Goal: Task Accomplishment & Management: Manage account settings

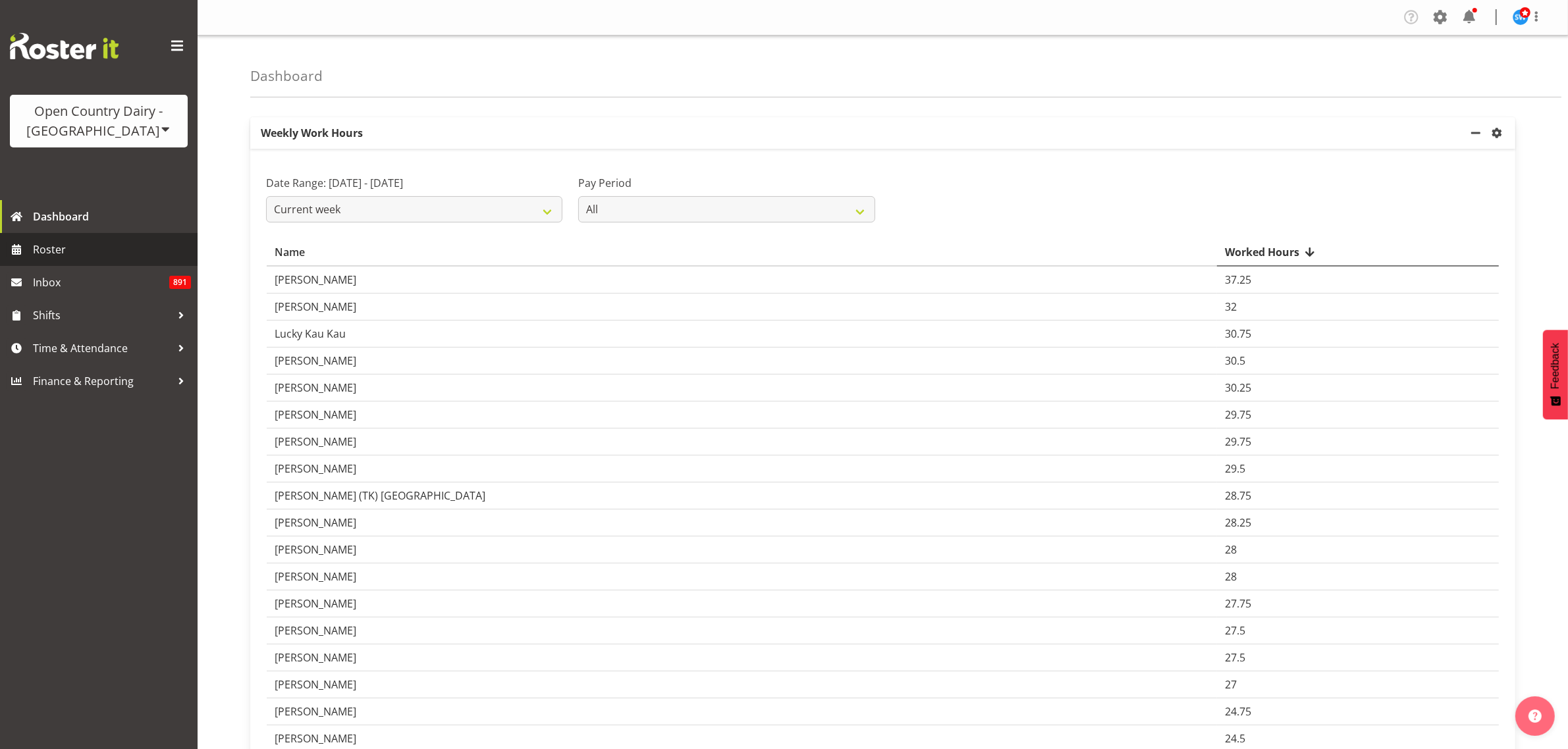
click at [58, 245] on span "Roster" at bounding box center [112, 249] width 158 height 19
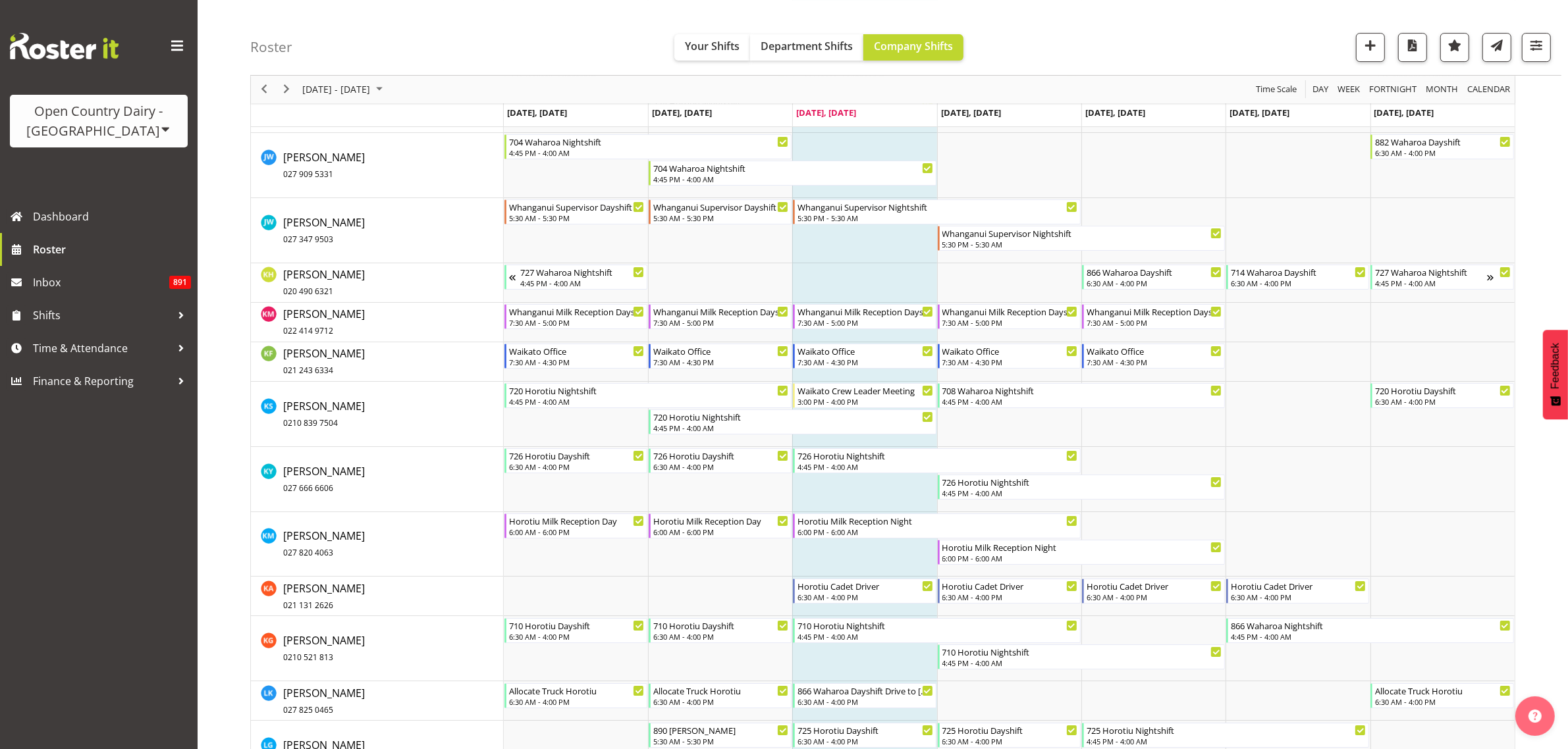
scroll to position [5431, 0]
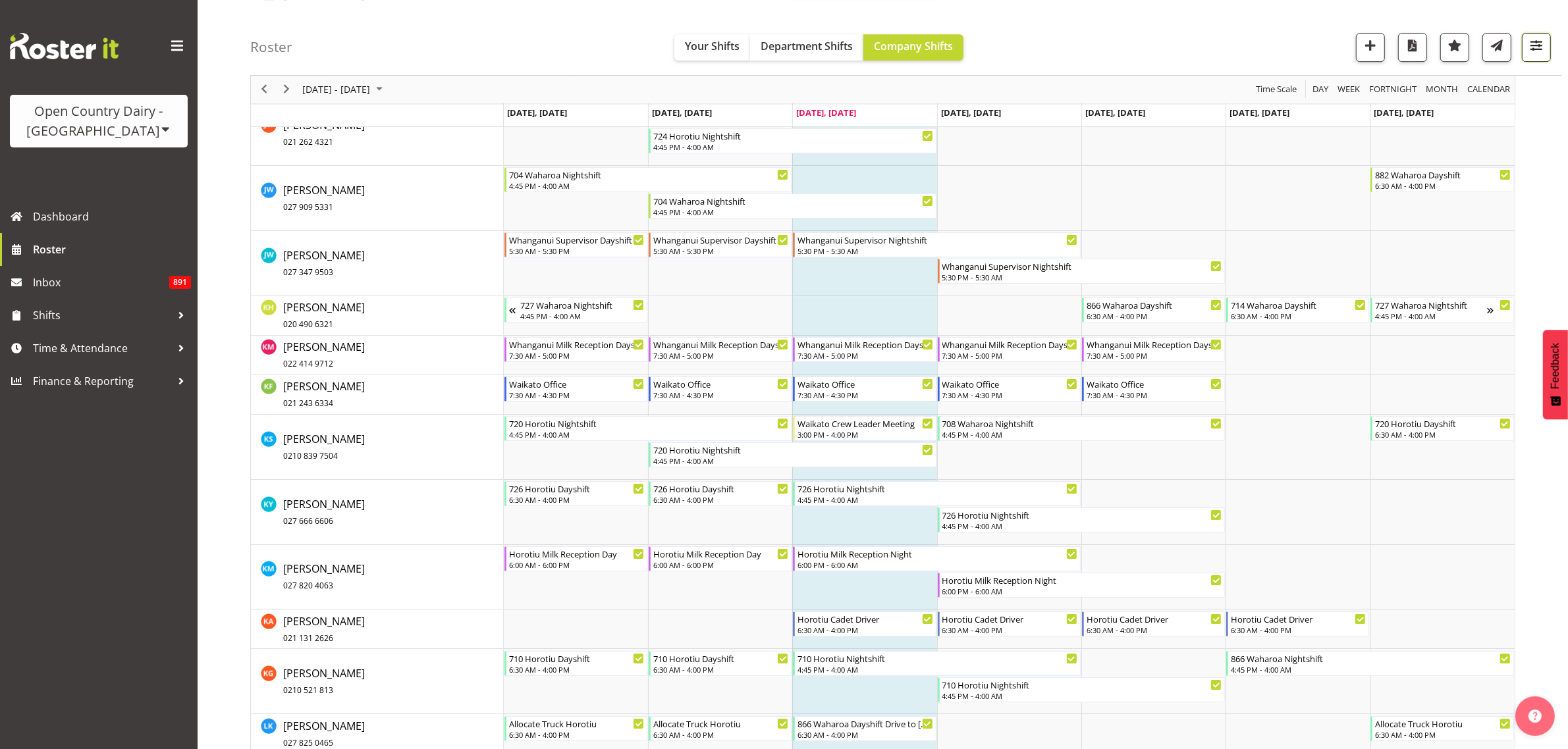
click at [1540, 46] on span "button" at bounding box center [1536, 45] width 17 height 17
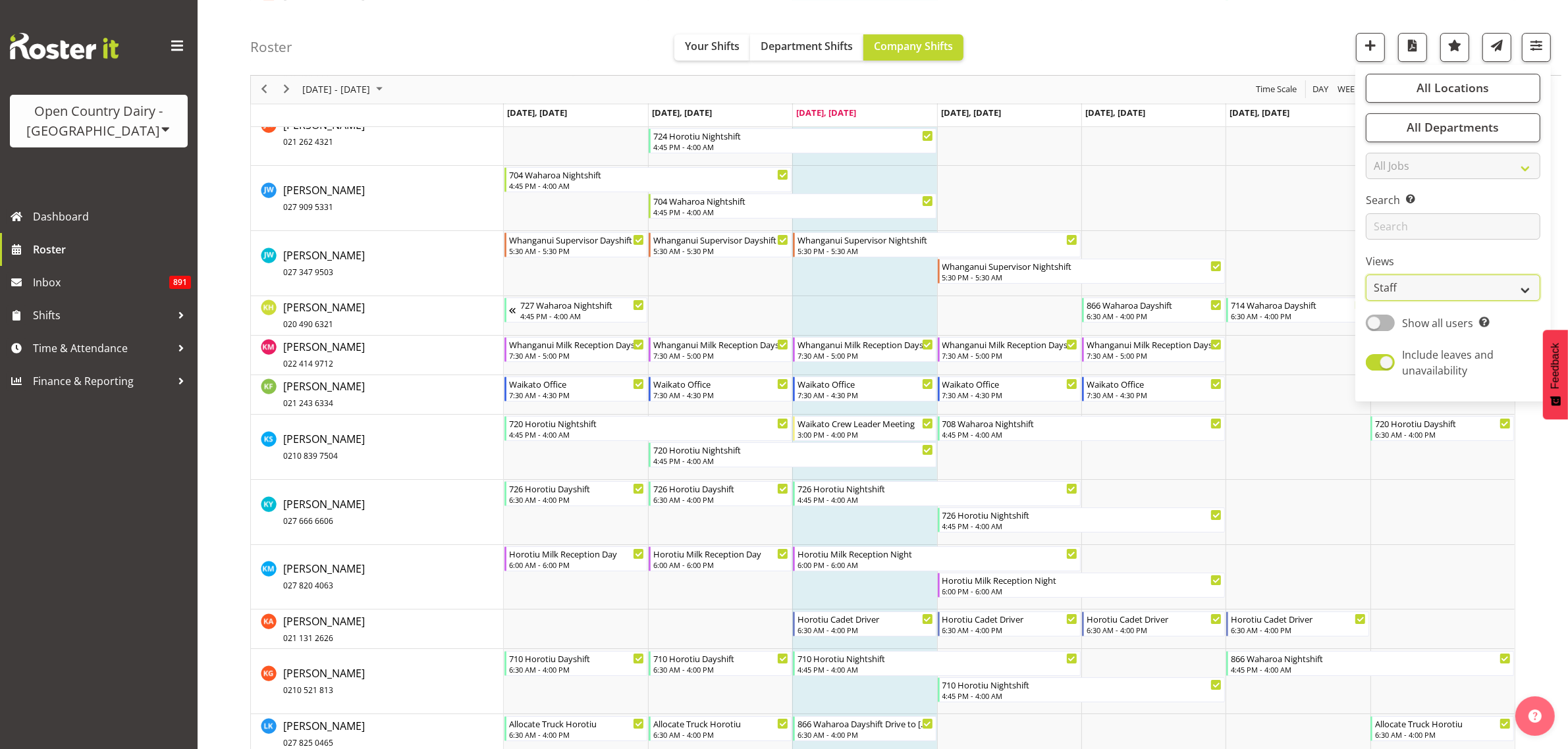
click at [1511, 292] on select "Staff Role Shift - Horizontal Shift - Vertical Staff - Location" at bounding box center [1453, 288] width 174 height 26
select select "shiftH"
click at [1367, 301] on select "Staff Role Shift - Horizontal Shift - Vertical Staff - Location" at bounding box center [1453, 288] width 174 height 26
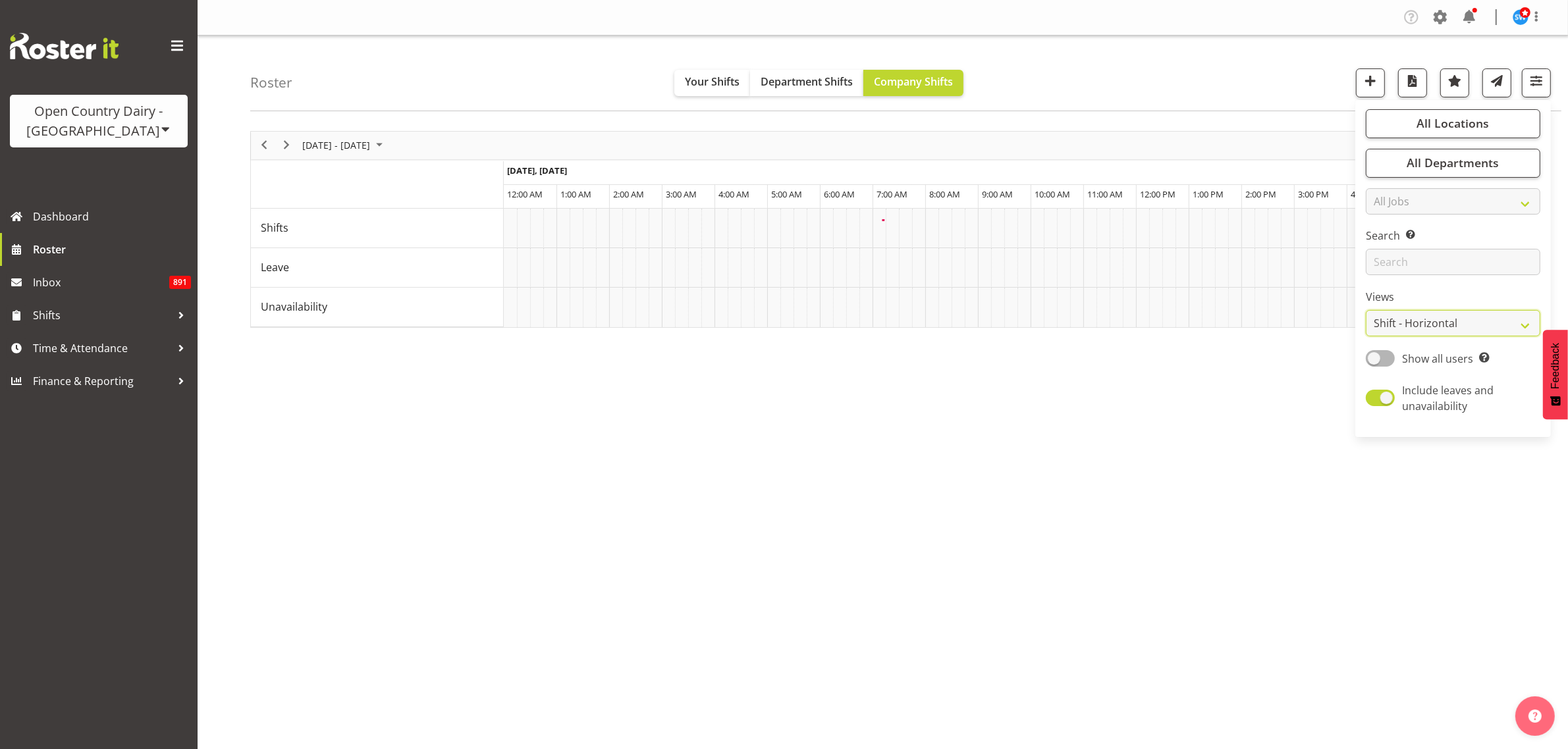
scroll to position [0, 0]
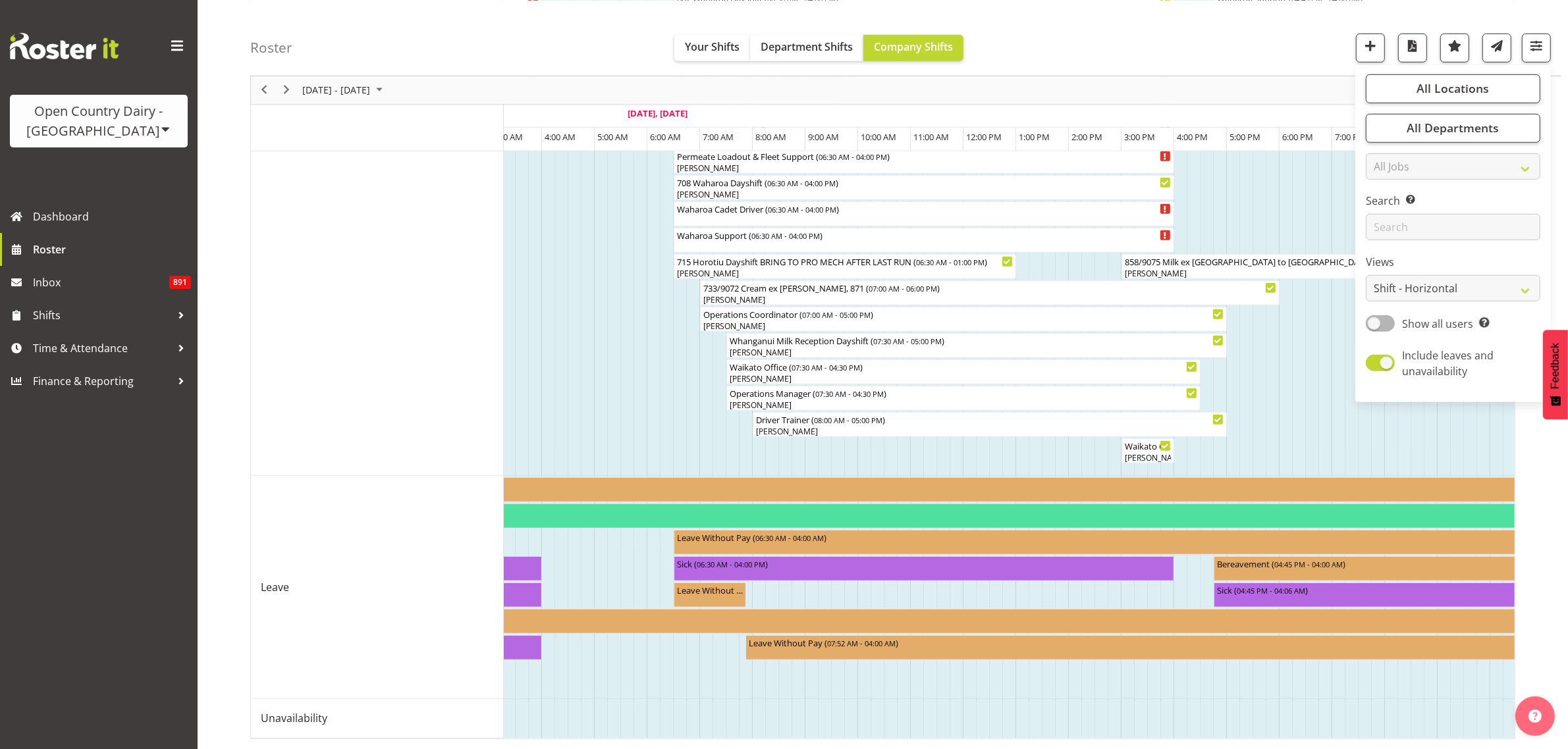
scroll to position [0, 3222]
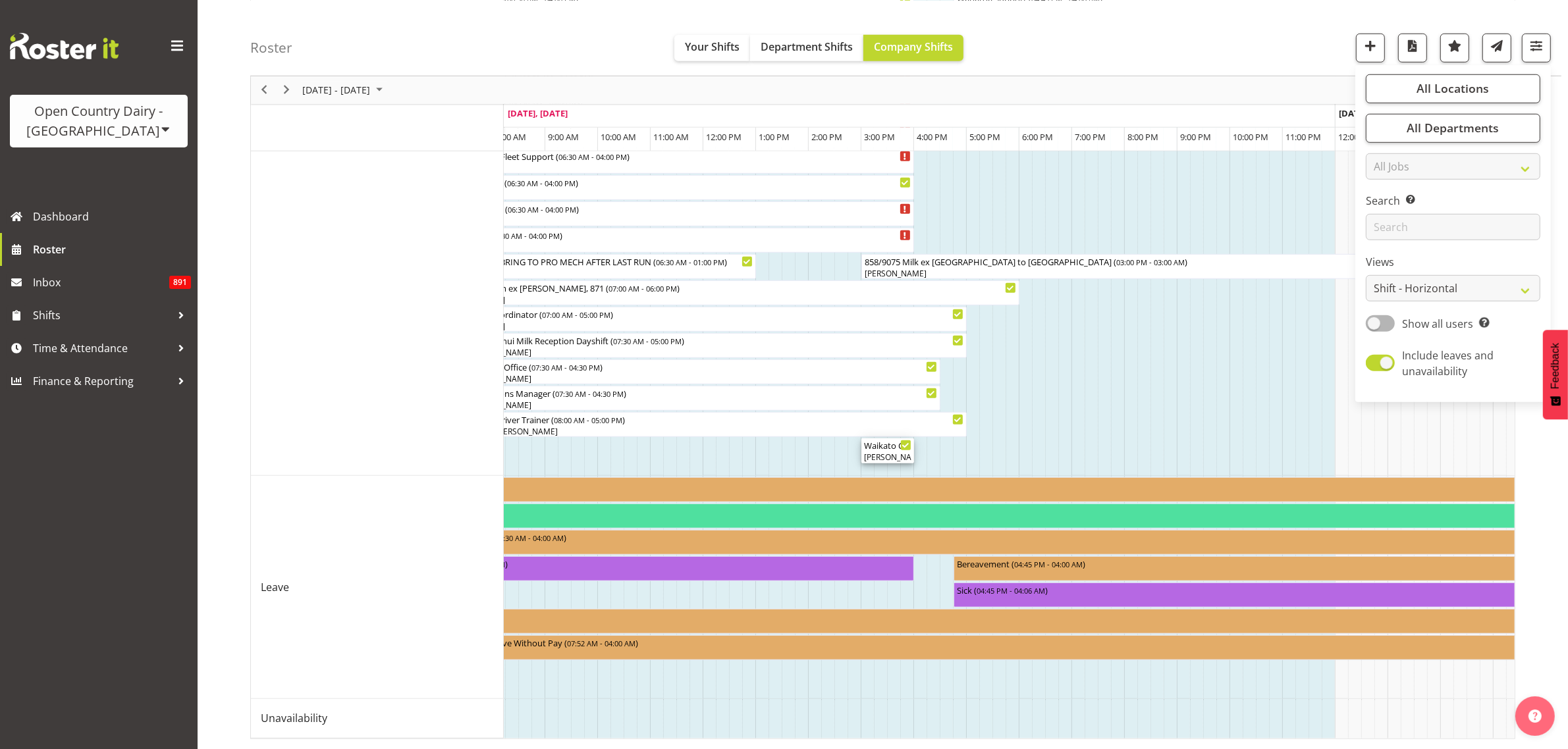
click at [876, 452] on div "Baz Morgan, Casey Leonard, Jaspreet Singh, Kerry Slater, Mark Fowler, Max Coult…" at bounding box center [887, 457] width 47 height 12
click at [0, 0] on div at bounding box center [0, 0] width 0 height 0
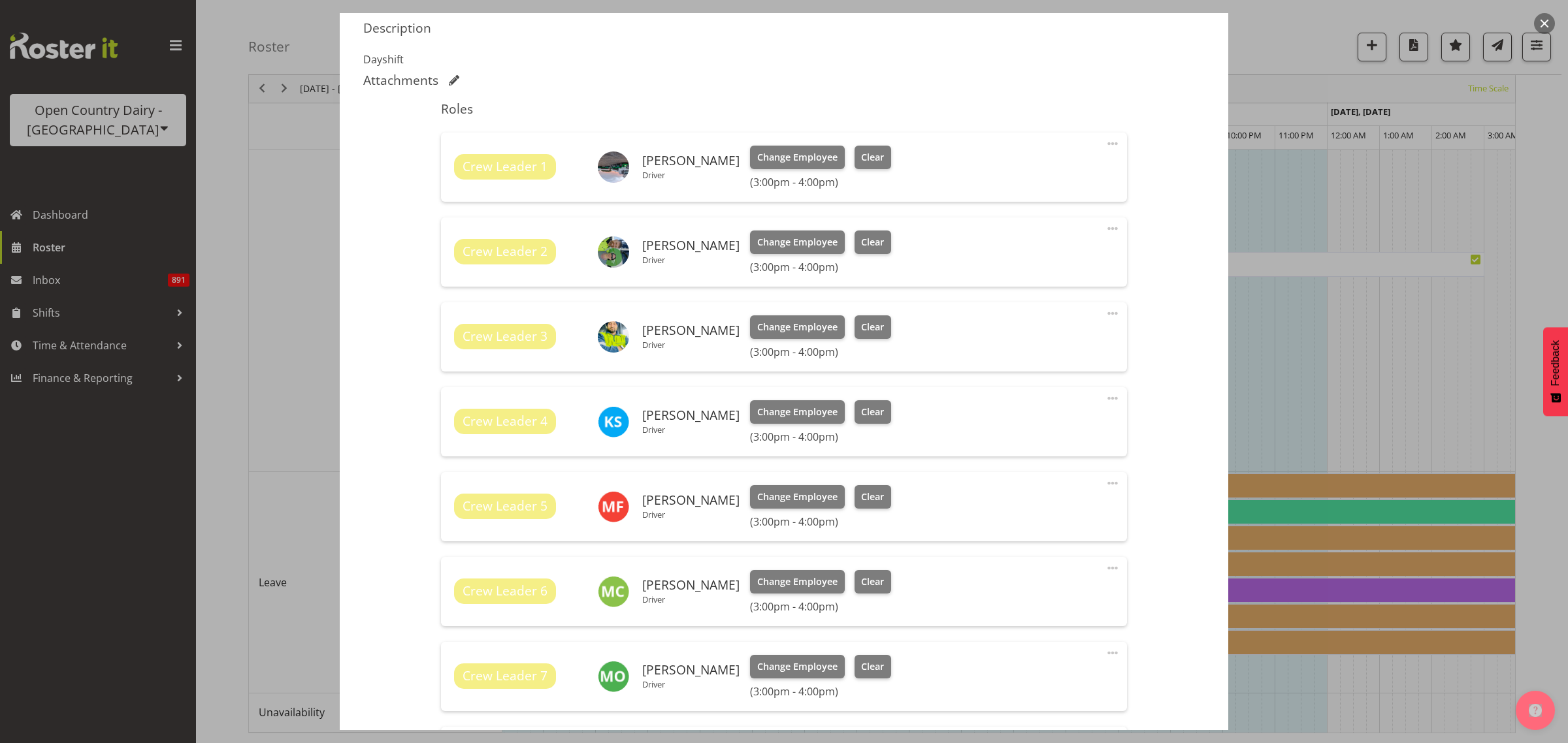
scroll to position [0, 0]
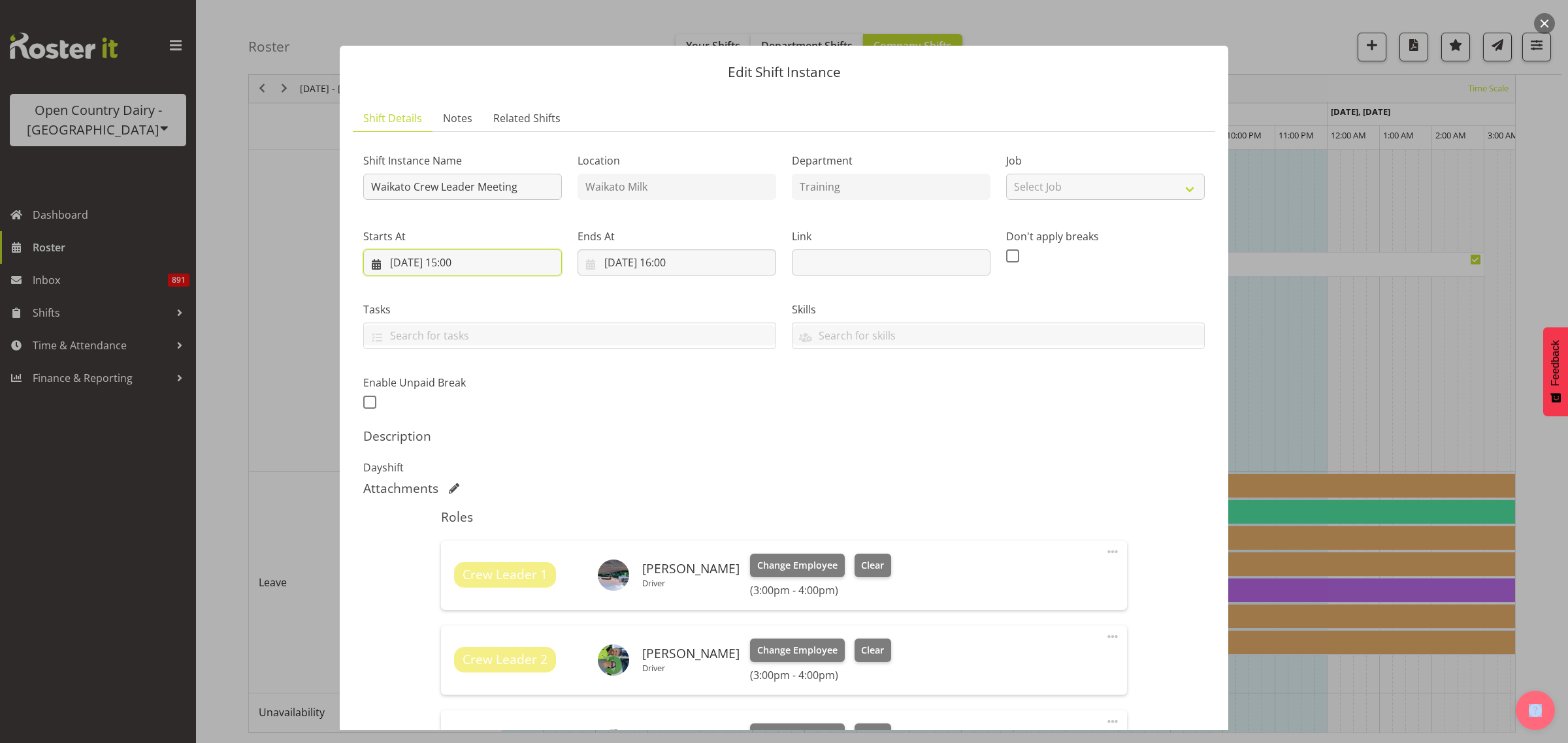
click at [429, 263] on input "01/10/2025, 15:00" at bounding box center [462, 262] width 198 height 26
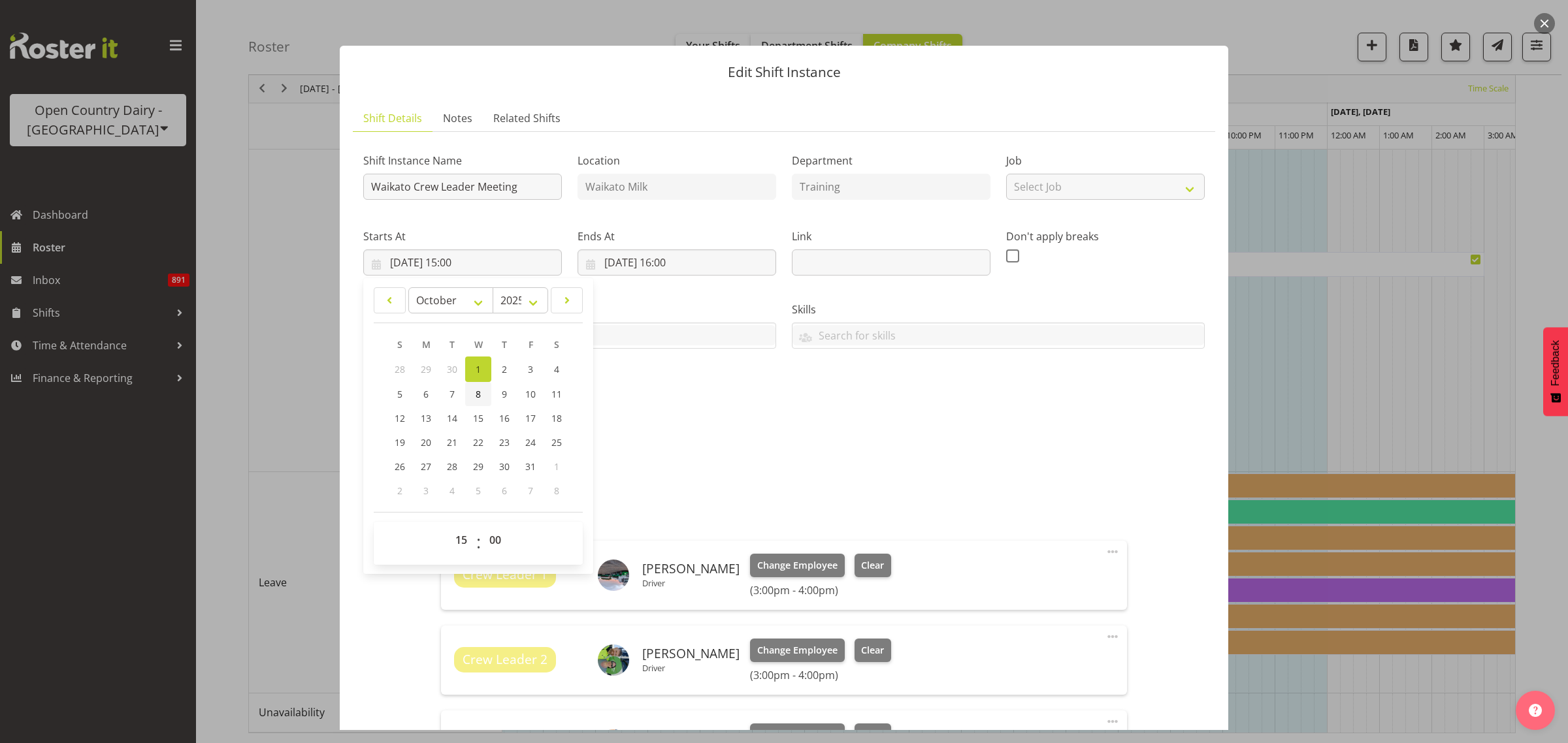
click at [477, 395] on span "8" at bounding box center [478, 394] width 6 height 12
type input "08/10/2025, 15:00"
click at [737, 416] on div "Shift Instance Name Waikato Crew Leader Meeting Location Waikato Milk Departmen…" at bounding box center [784, 277] width 857 height 286
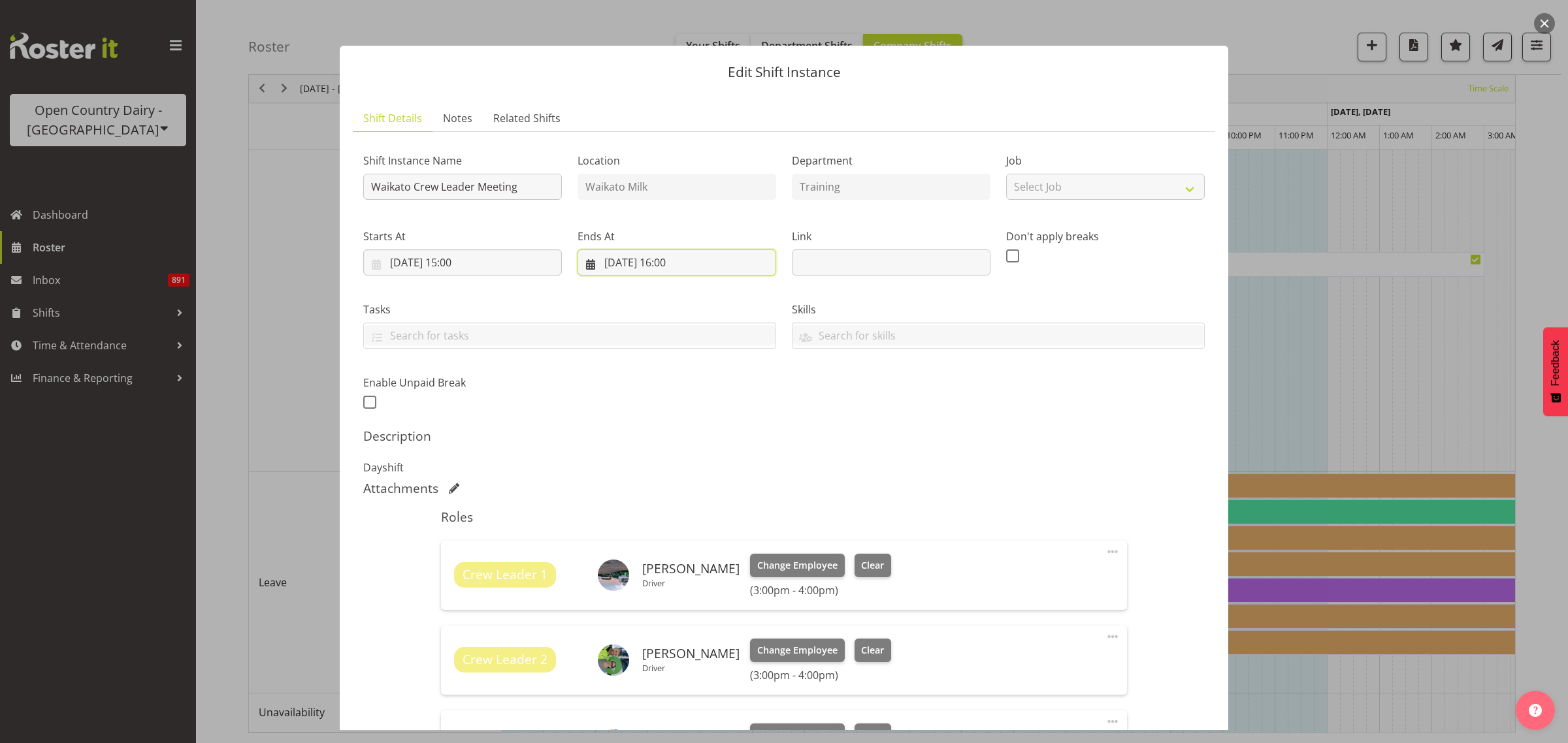
click at [629, 266] on input "01/10/2025, 16:00" at bounding box center [677, 262] width 198 height 26
click at [690, 393] on span "8" at bounding box center [692, 394] width 6 height 12
type input "08/10/2025, 16:00"
click at [919, 418] on div "Shift Instance Name Waikato Crew Leader Meeting Location Waikato Milk Departmen…" at bounding box center [784, 277] width 857 height 286
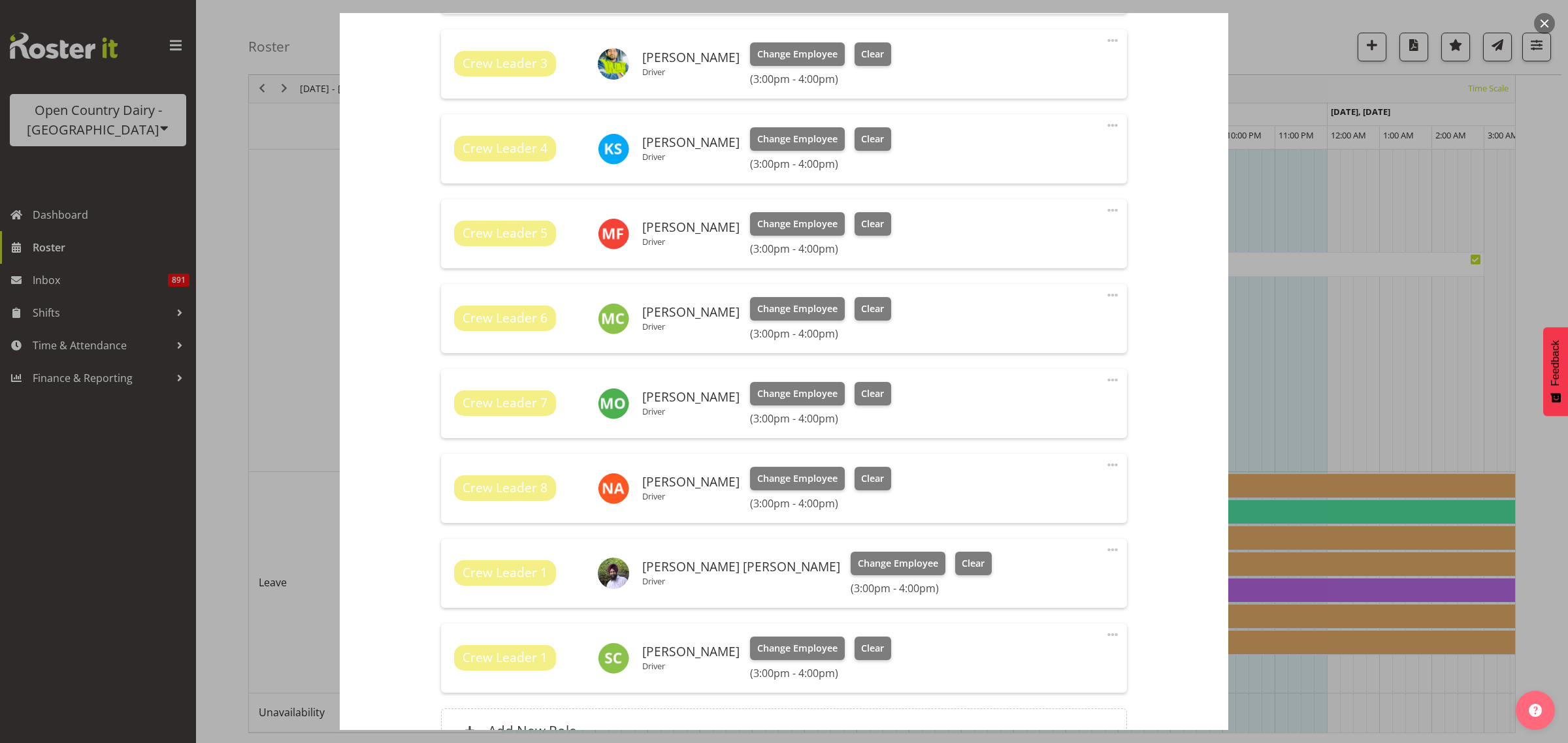
scroll to position [820, 0]
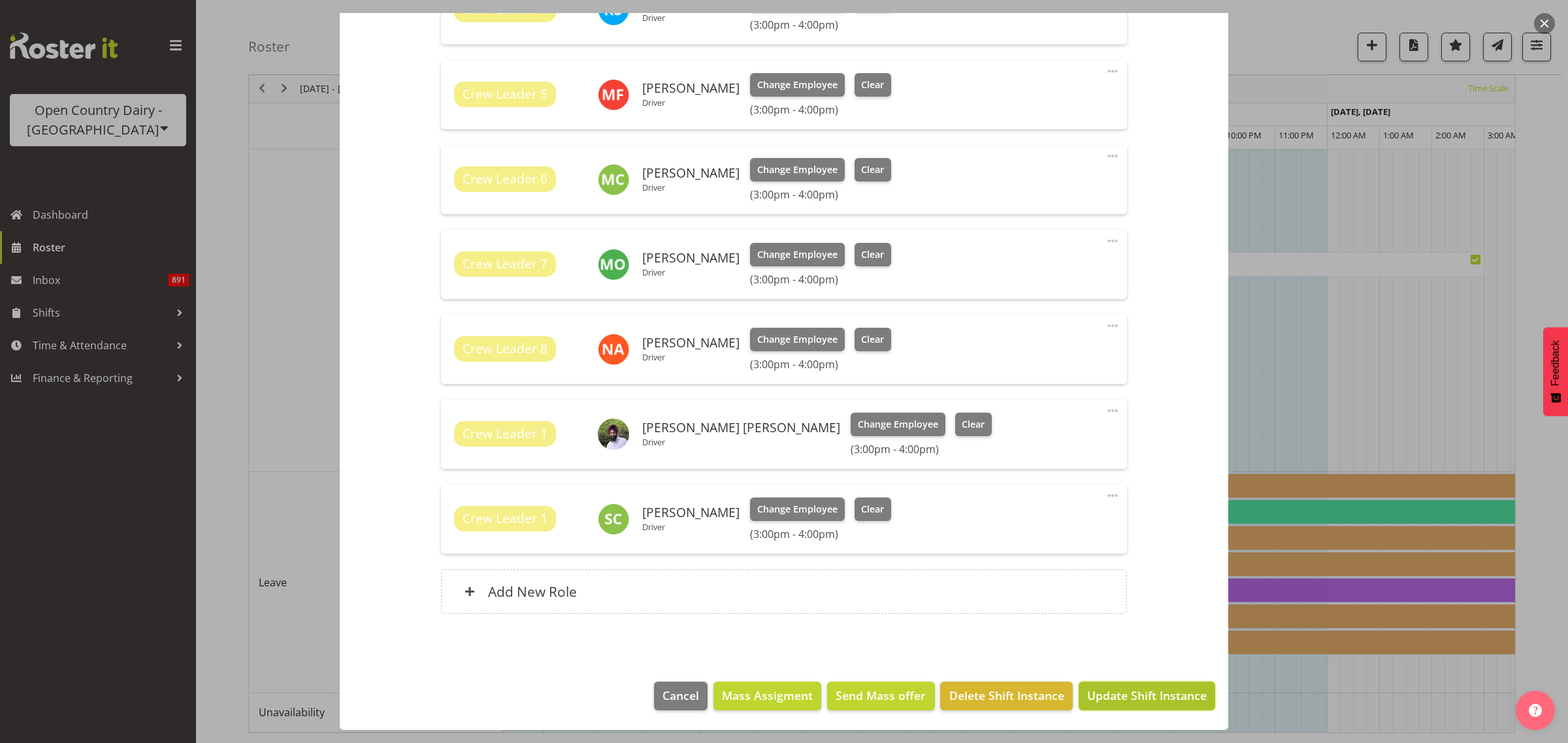
click at [1137, 696] on span "Update Shift Instance" at bounding box center [1147, 695] width 120 height 17
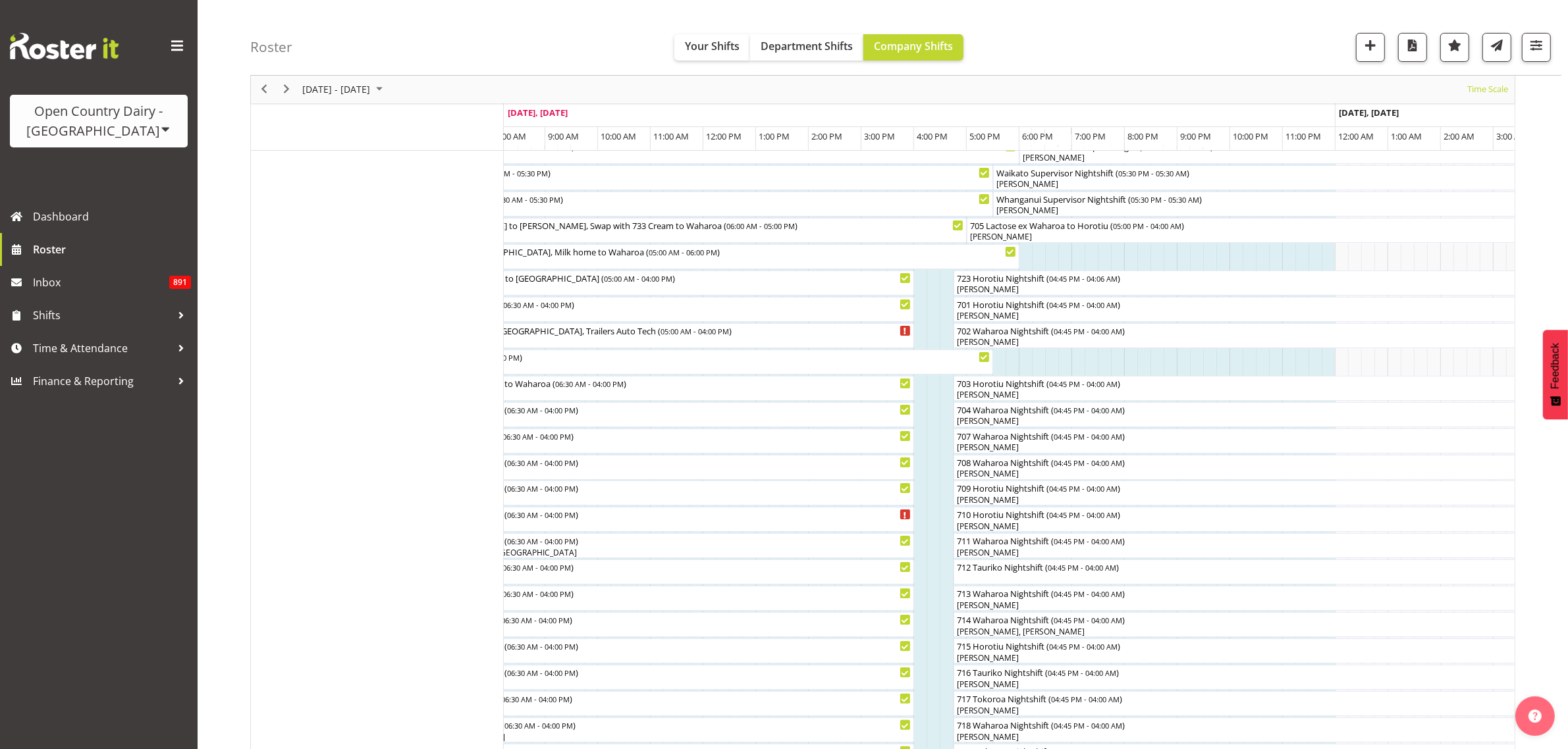
scroll to position [0, 0]
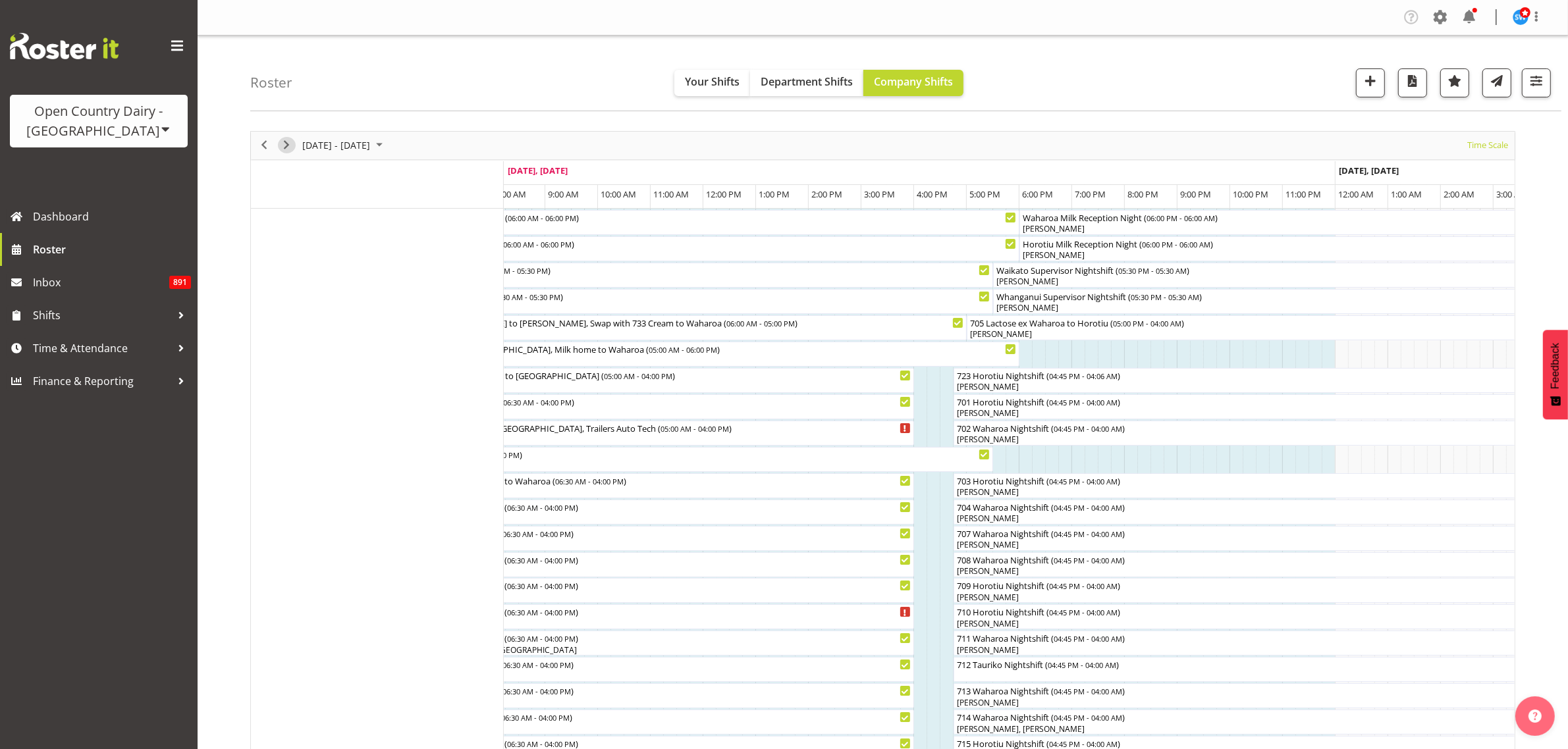
drag, startPoint x: 287, startPoint y: 146, endPoint x: 324, endPoint y: 201, distance: 66.3
click at [287, 146] on span "Next" at bounding box center [286, 145] width 16 height 17
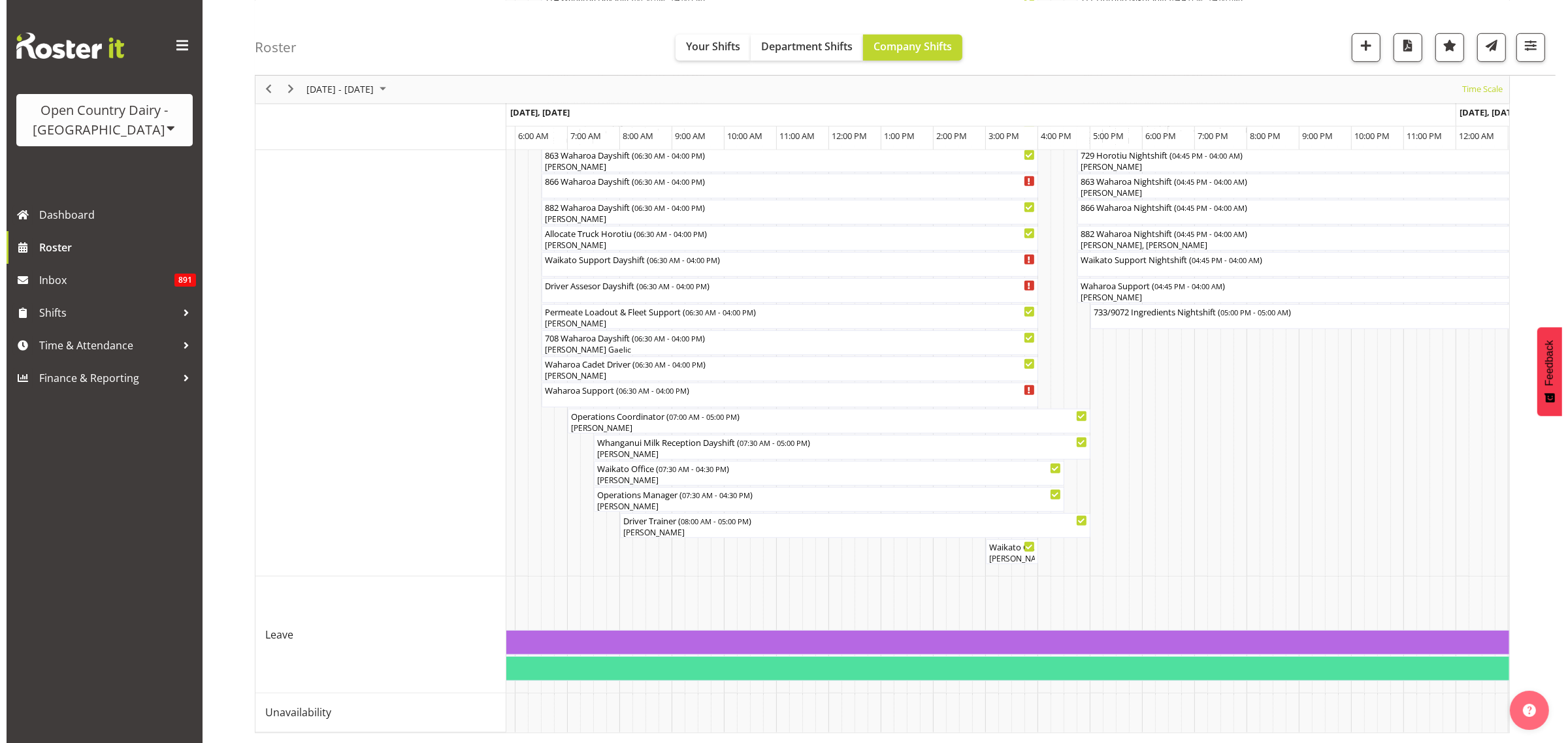
scroll to position [0, 2851]
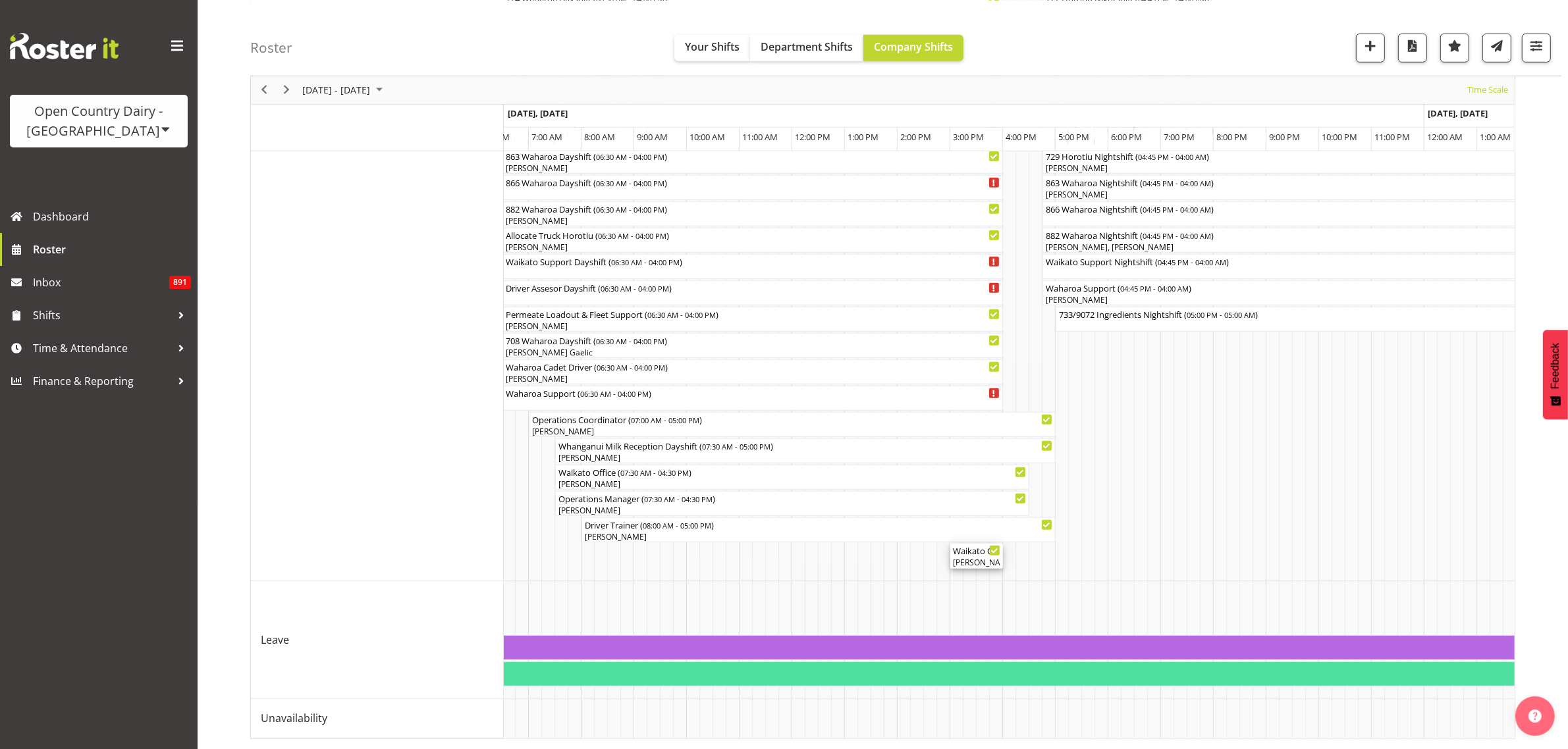
click at [978, 557] on div "Baz Morgan, Casey Leonard, Jaspreet Singh, Kerry Slater, Mark Fowler, Max Coult…" at bounding box center [976, 562] width 47 height 12
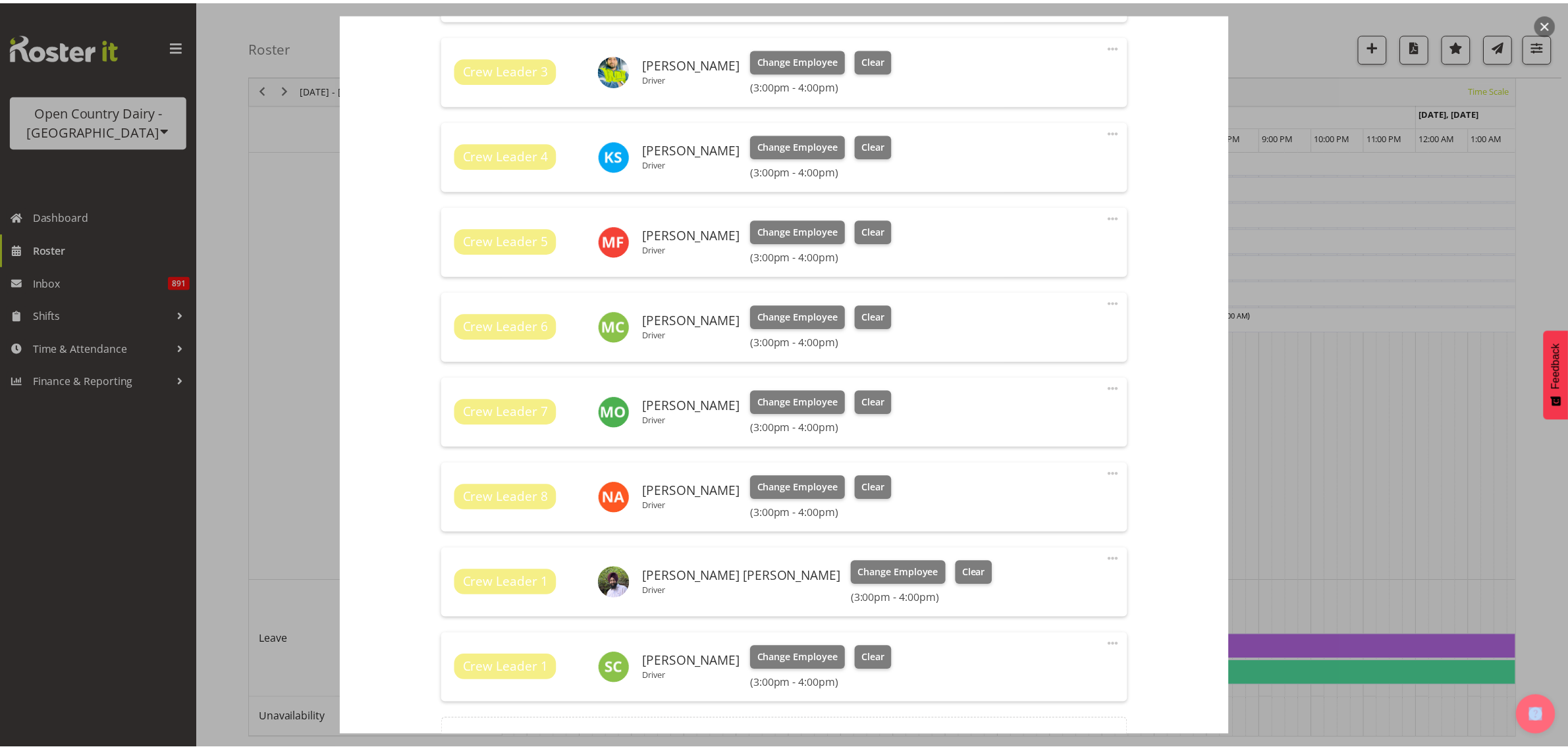
scroll to position [827, 0]
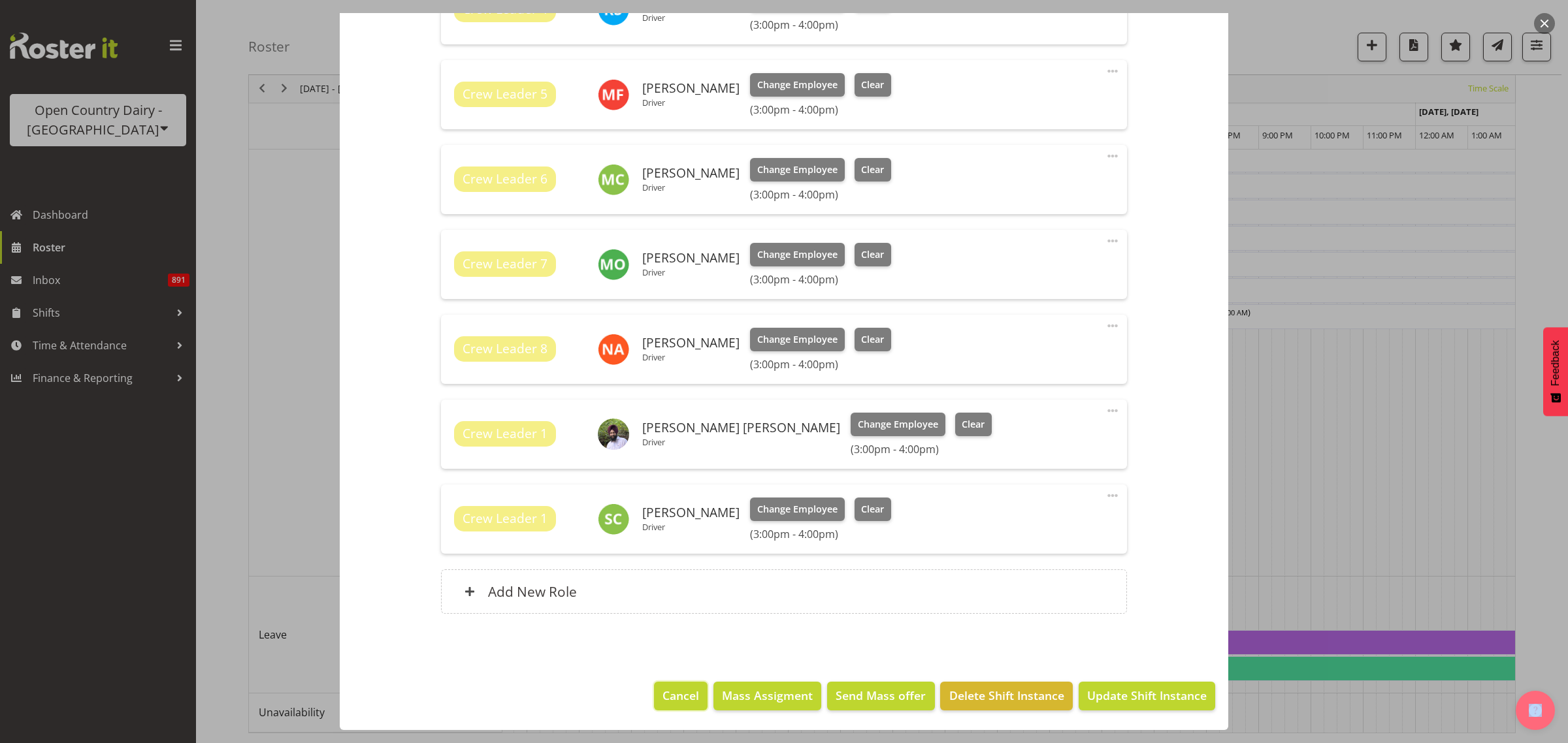
click at [681, 703] on span "Cancel" at bounding box center [681, 695] width 37 height 17
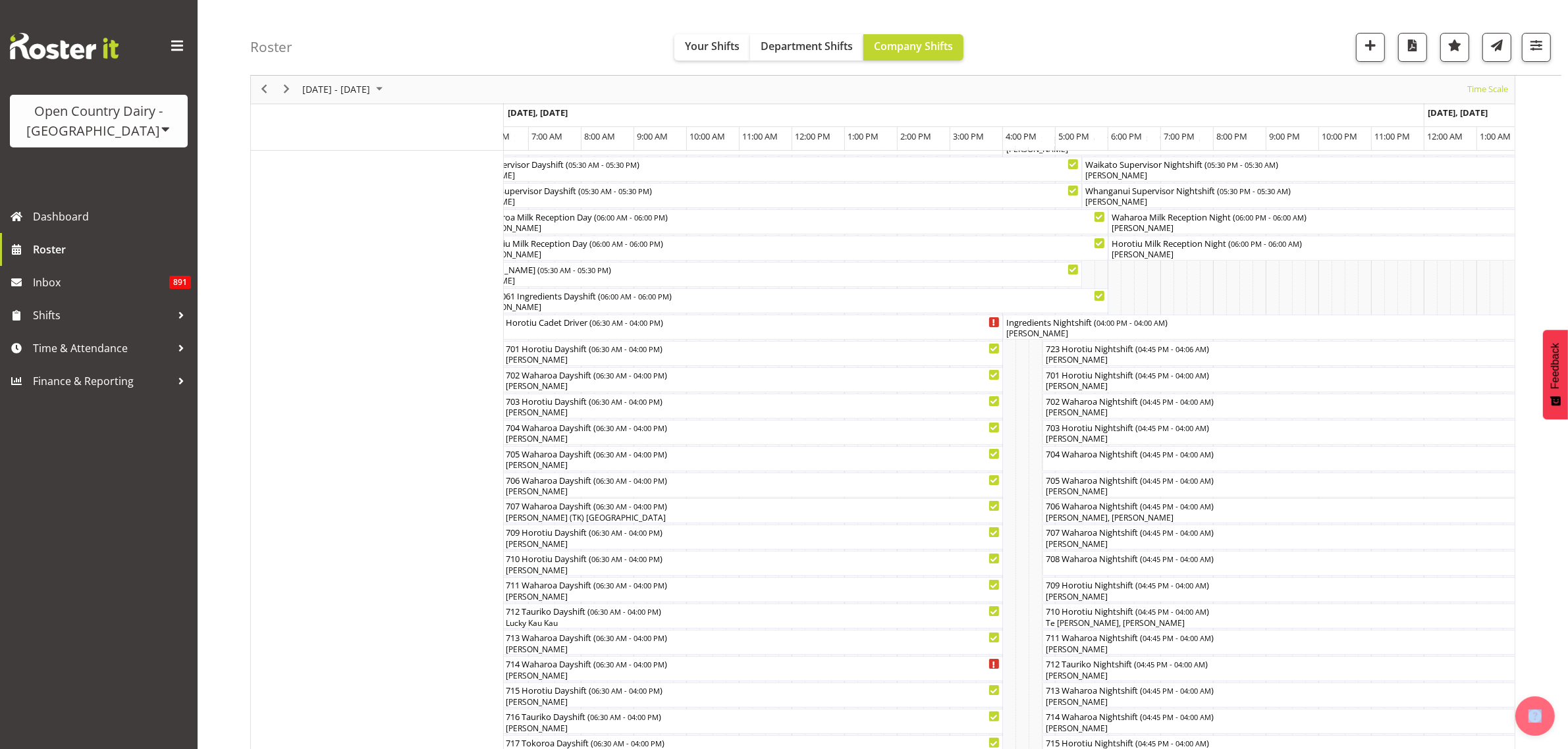
scroll to position [0, 0]
